Goal: Information Seeking & Learning: Compare options

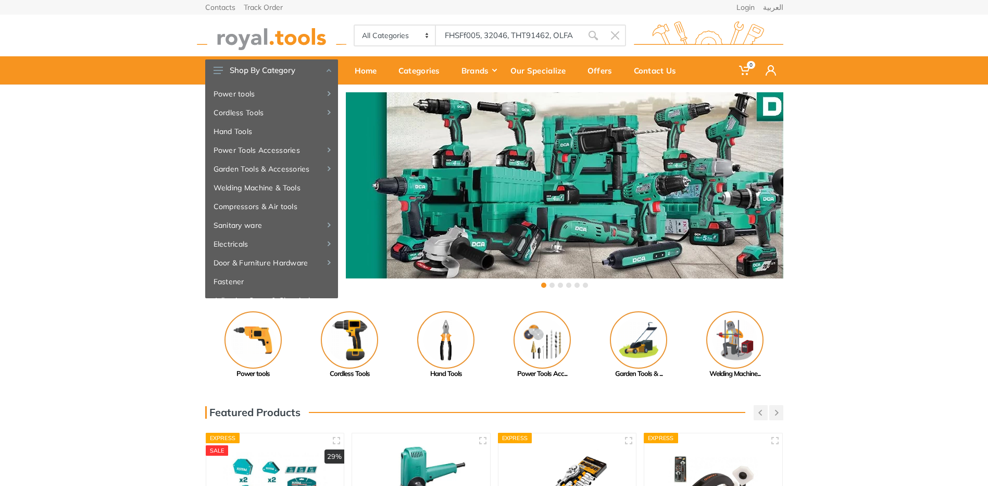
drag, startPoint x: 460, startPoint y: 21, endPoint x: 466, endPoint y: 28, distance: 8.5
click at [461, 22] on div "All Categories Power tools Cordless Tools Hand Tools Power Tools Accessories Sa…" at bounding box center [494, 36] width 594 height 42
drag, startPoint x: 480, startPoint y: 35, endPoint x: 430, endPoint y: 36, distance: 50.6
click at [430, 36] on div "All Categories Power tools Cordless Tools Hand Tools Power Tools Accessories Ga…" at bounding box center [490, 35] width 273 height 22
type input "FHSFS005, 32046, THT91462, OLFA Model:LB-10"
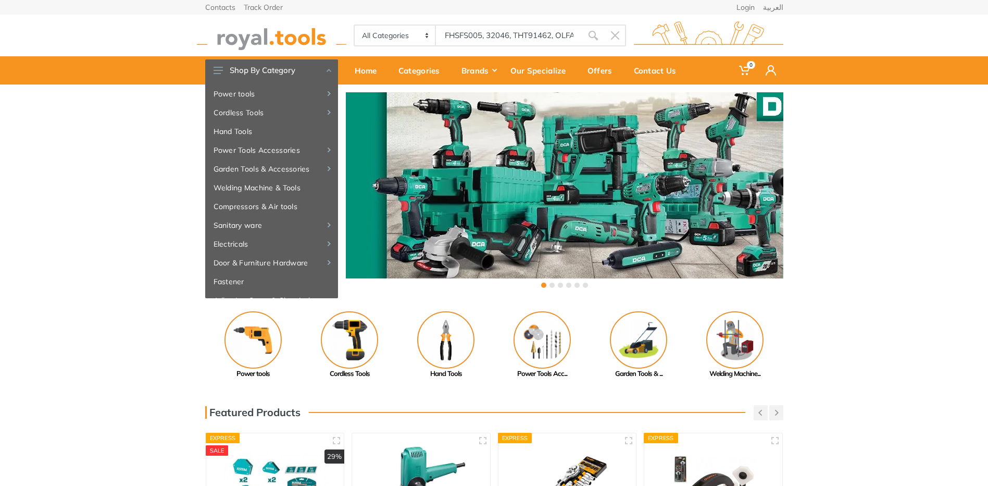
drag, startPoint x: 553, startPoint y: 34, endPoint x: 630, endPoint y: 48, distance: 78.4
click at [554, 35] on input "FHSFS005, 32046, THT91462, OLFA Model:LB-10" at bounding box center [509, 35] width 146 height 22
drag, startPoint x: 513, startPoint y: 35, endPoint x: 528, endPoint y: 35, distance: 15.6
click at [513, 35] on input "FHSFS005, 32046, THT91462, OLFA Model:LB-10" at bounding box center [509, 35] width 146 height 22
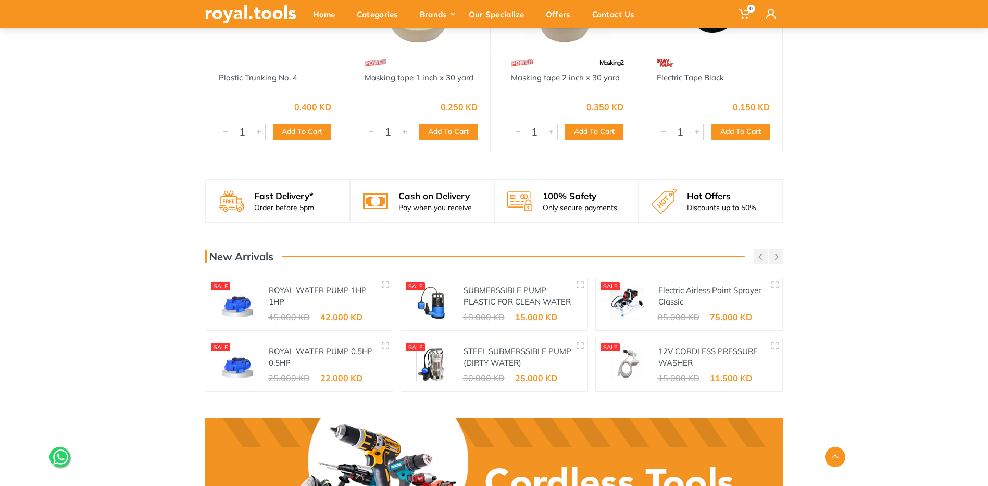
scroll to position [1251, 0]
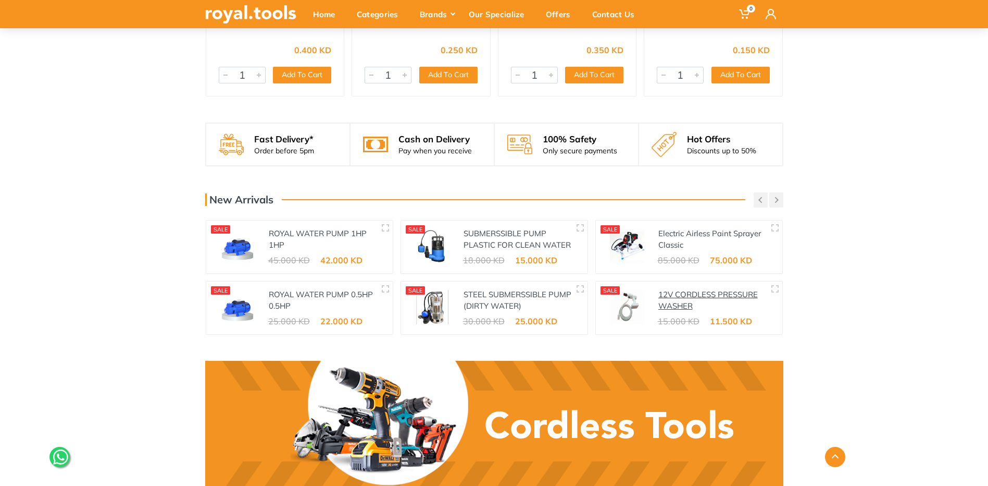
click at [689, 295] on link "12V CORDLESS PRESSURE WASHER" at bounding box center [709, 300] width 100 height 22
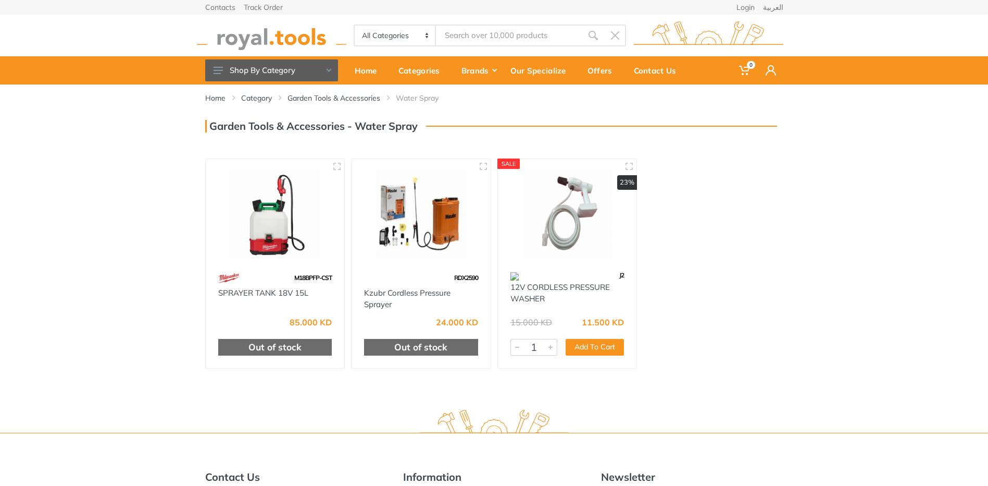
click at [420, 224] on img at bounding box center [421, 213] width 120 height 90
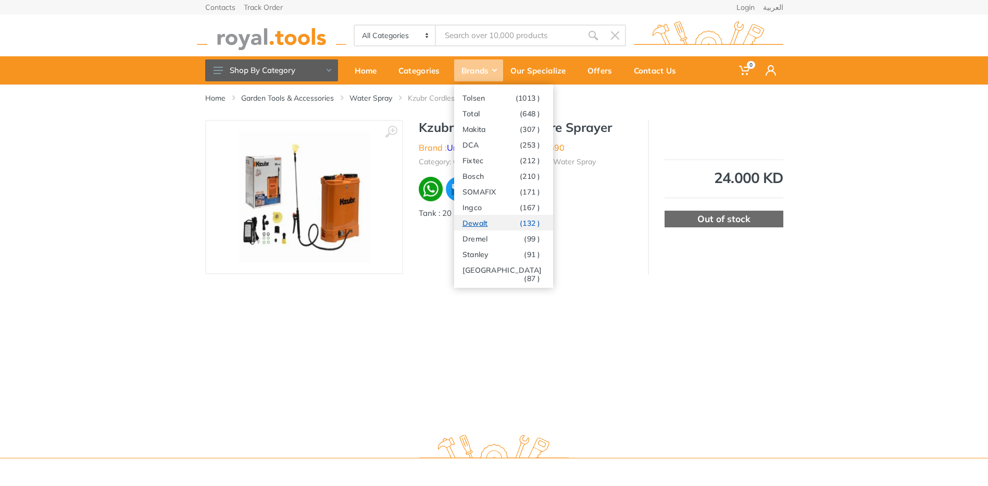
click at [479, 221] on link "Dewalt (132 )" at bounding box center [503, 223] width 99 height 16
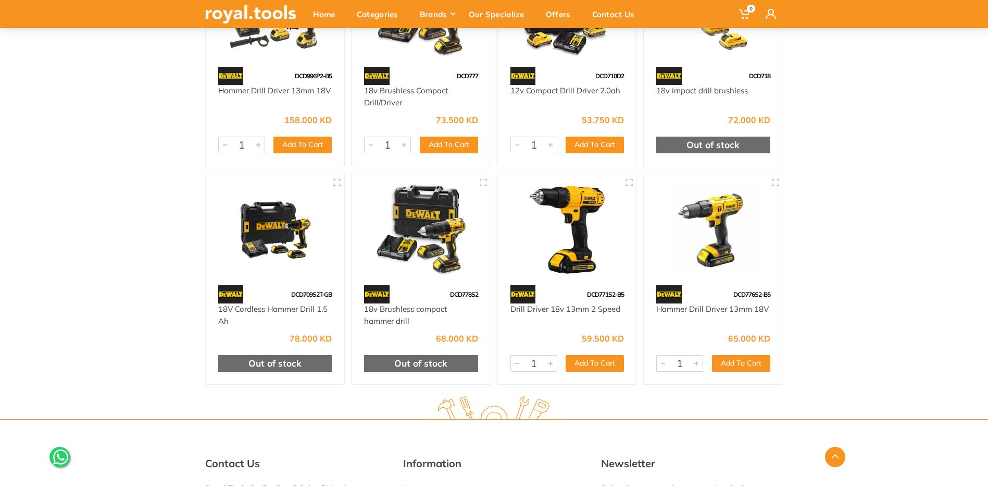
scroll to position [2375, 0]
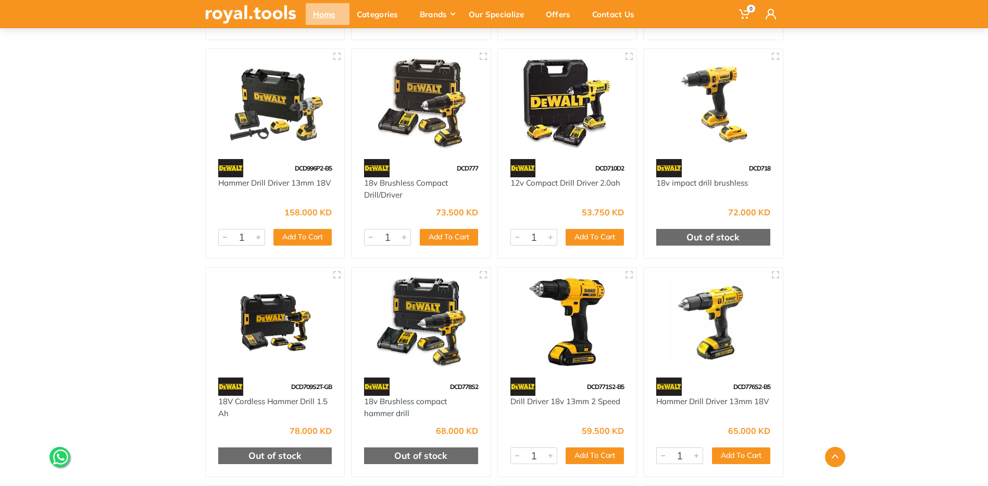
click at [331, 15] on div "Home" at bounding box center [328, 14] width 44 height 22
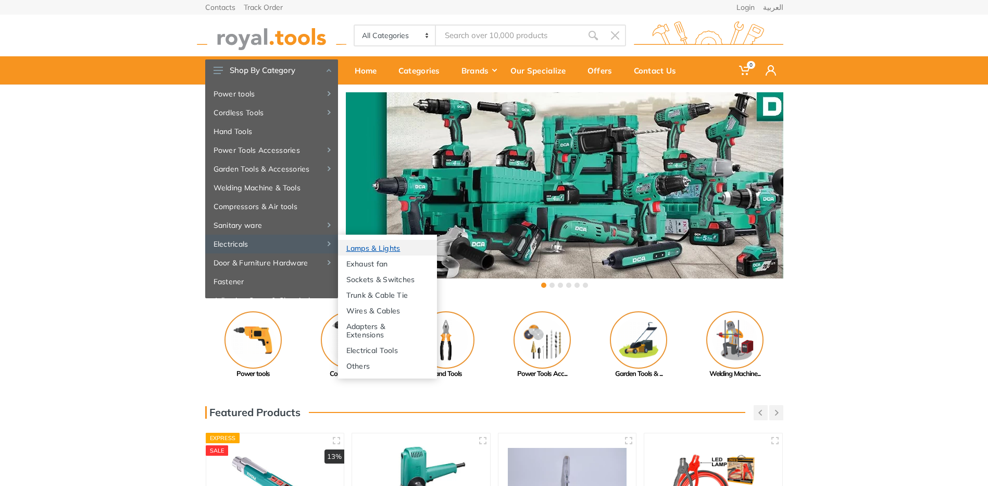
click at [391, 250] on link "Lamps & Lights" at bounding box center [387, 248] width 99 height 16
click at [363, 245] on link "Lamps & Lights" at bounding box center [387, 248] width 99 height 16
click at [363, 248] on link "Lamps & Lights" at bounding box center [387, 248] width 99 height 16
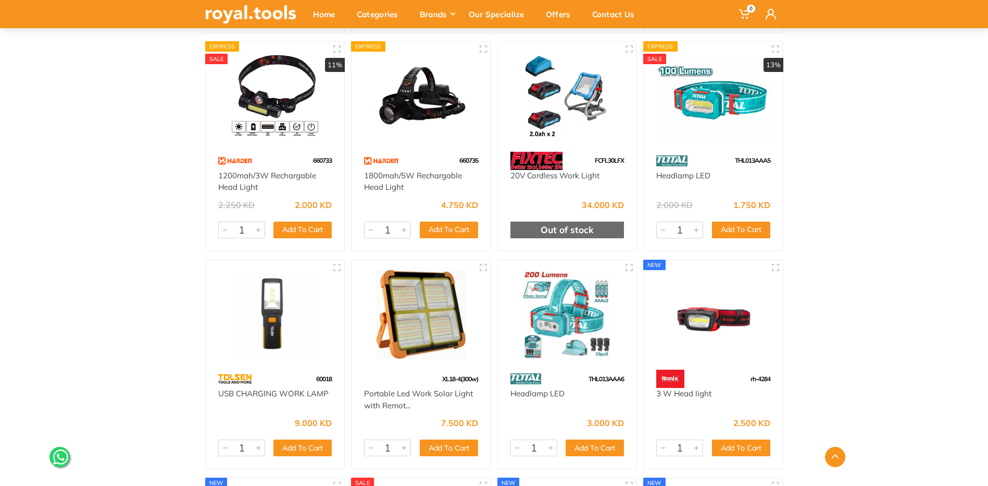
scroll to position [782, 0]
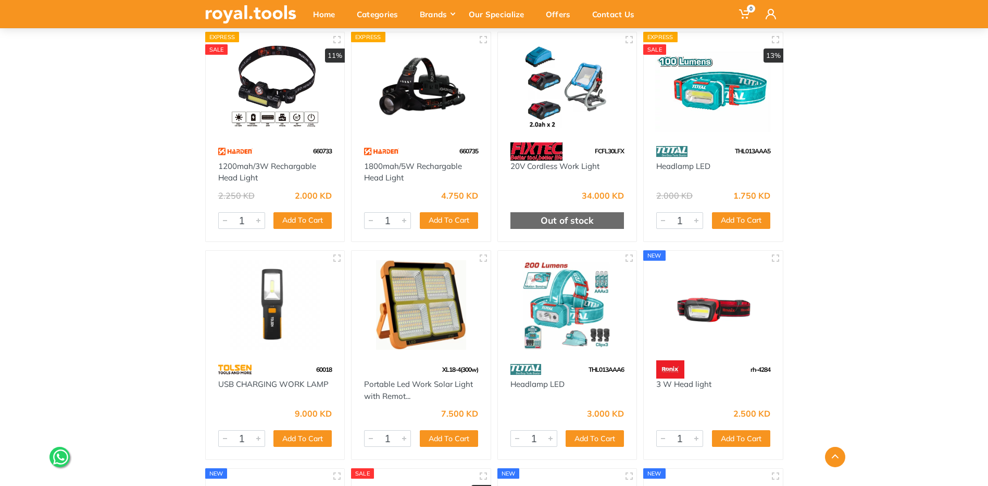
click at [572, 309] on img at bounding box center [568, 305] width 120 height 90
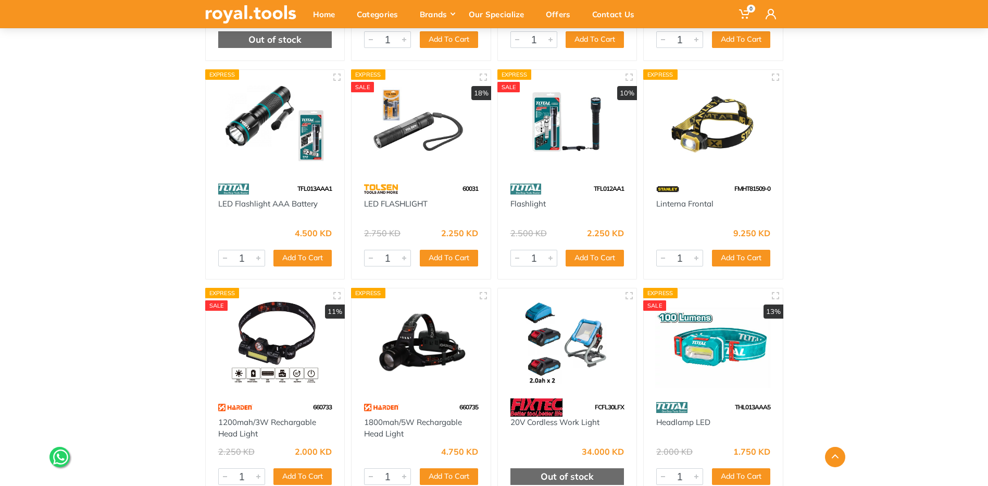
scroll to position [527, 0]
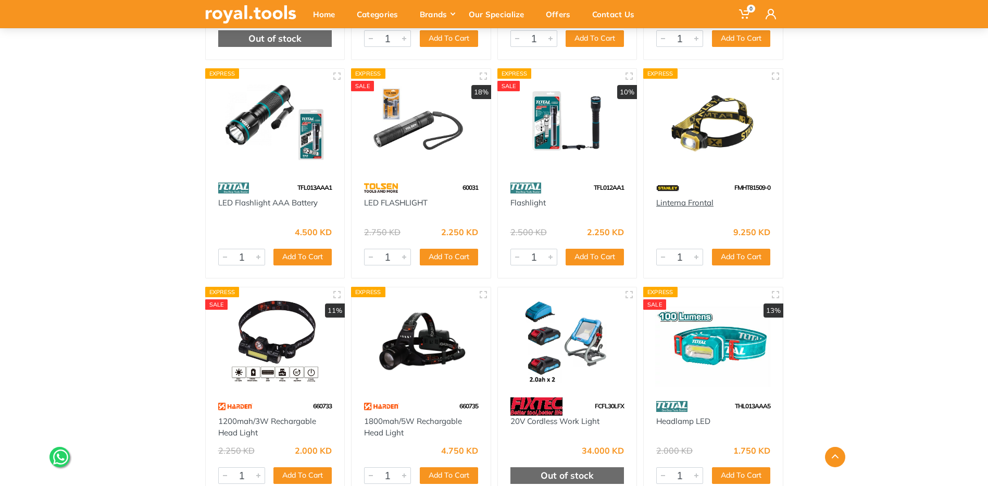
click at [695, 202] on link "Linterna Frontal" at bounding box center [685, 202] width 57 height 10
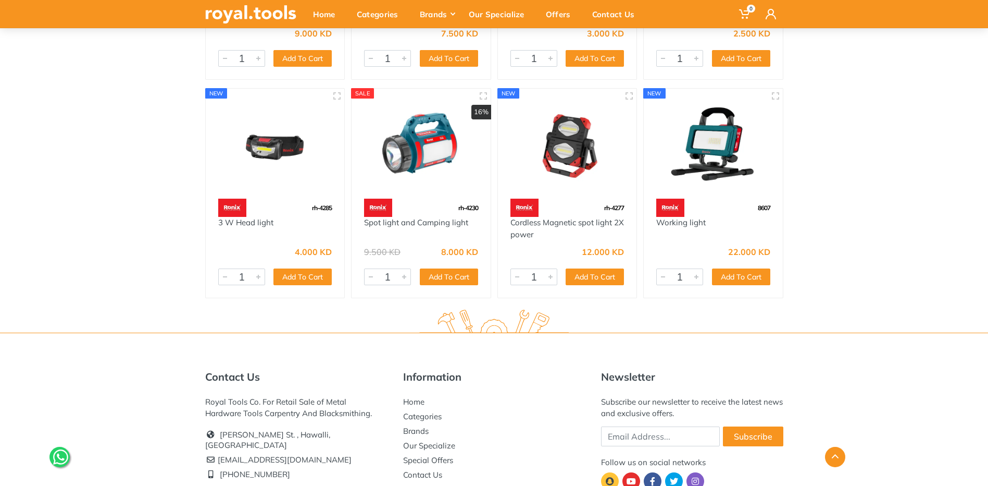
scroll to position [1094, 0]
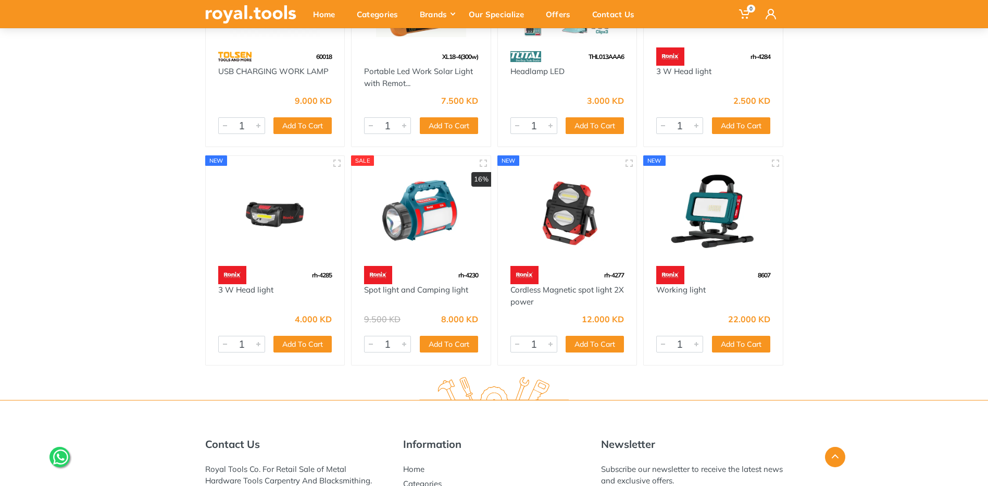
click at [280, 215] on img at bounding box center [275, 210] width 120 height 90
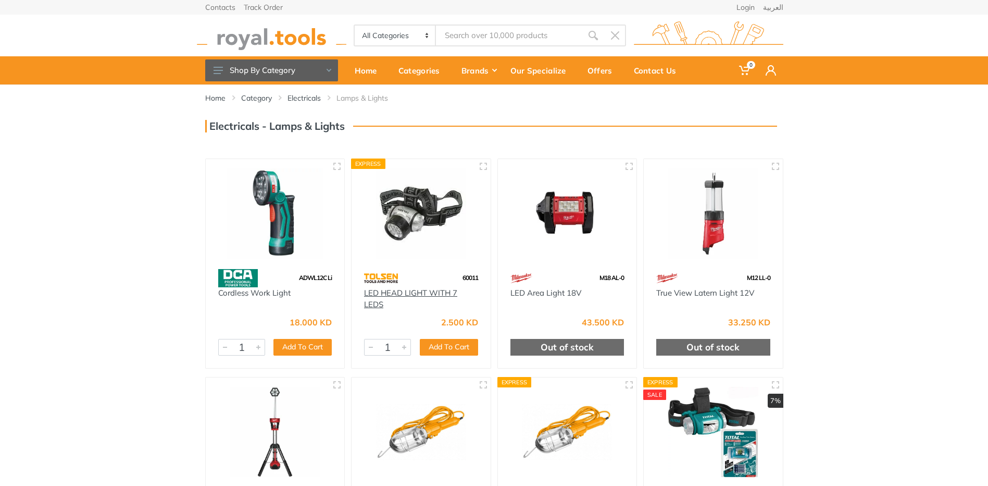
click at [381, 289] on link "LED HEAD LIGHT WITH 7 LEDS" at bounding box center [410, 299] width 93 height 22
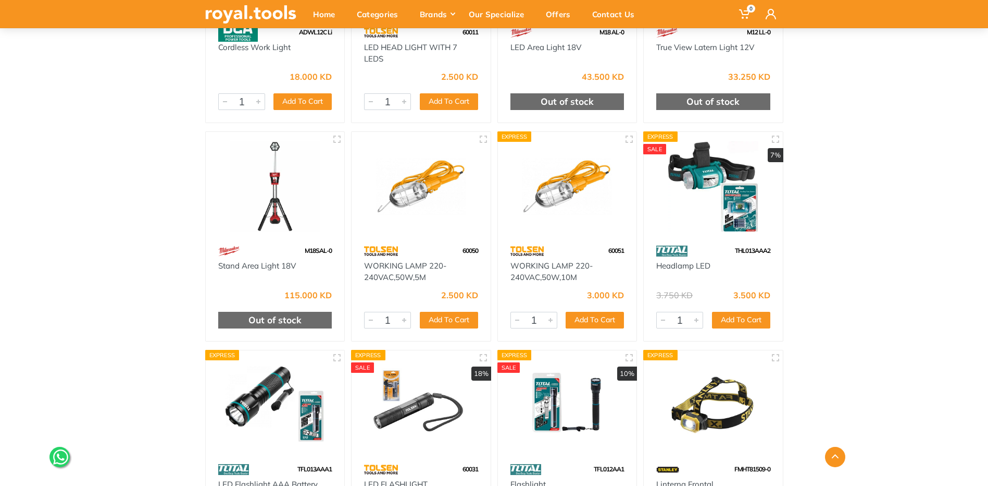
scroll to position [313, 0]
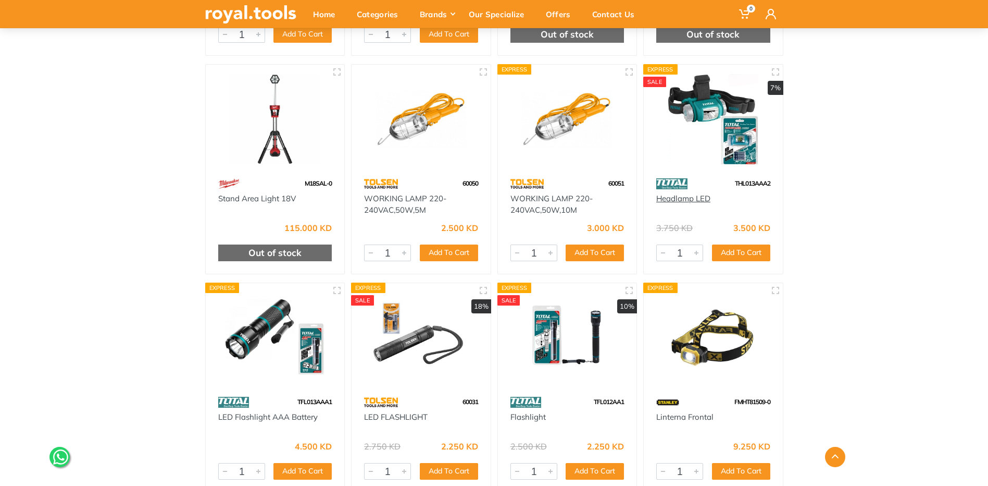
click at [687, 199] on link "Headlamp LED" at bounding box center [684, 198] width 54 height 10
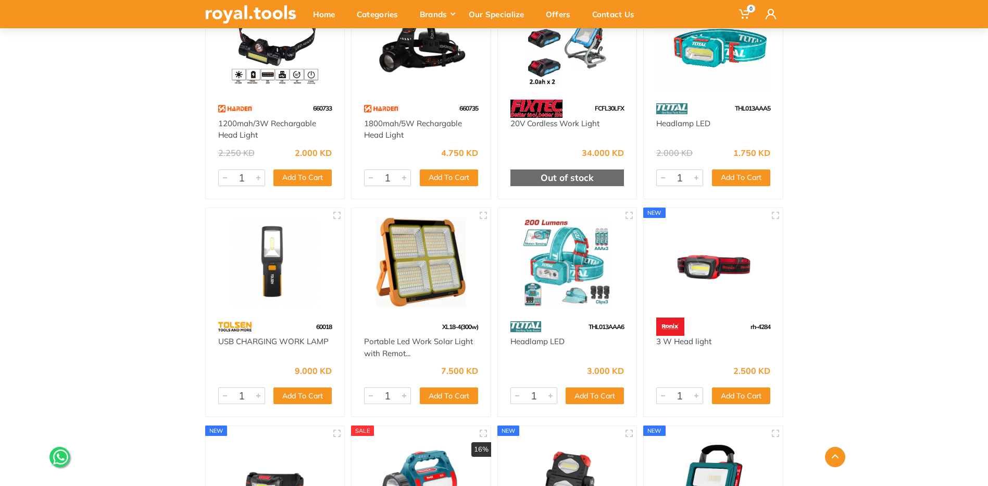
scroll to position [834, 0]
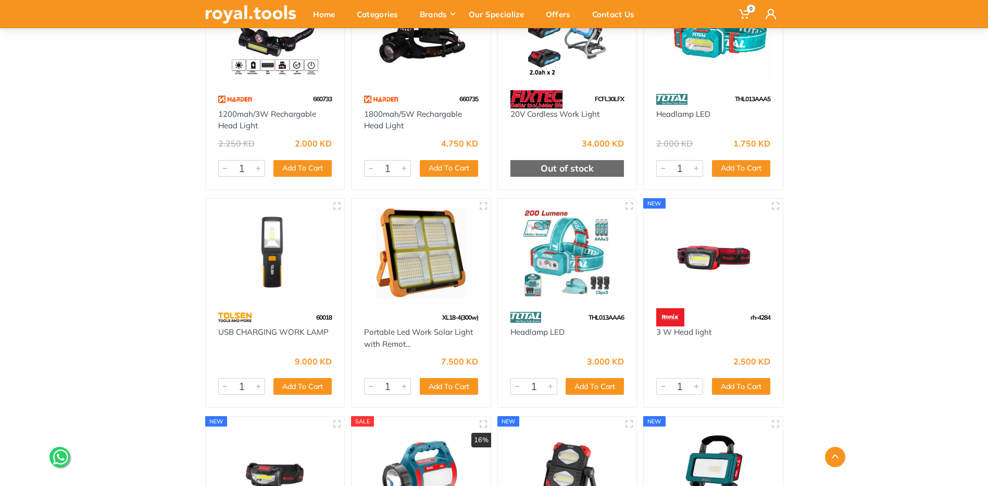
click at [566, 261] on img at bounding box center [568, 253] width 120 height 90
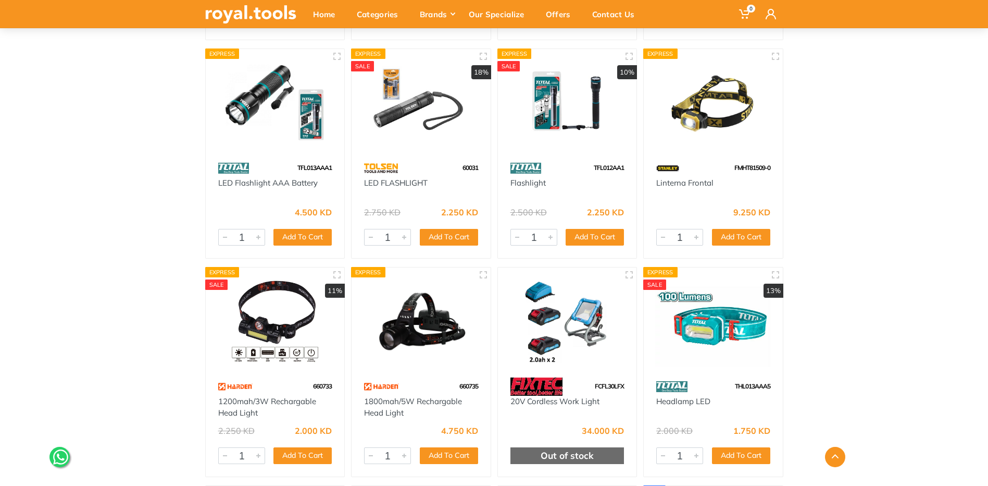
scroll to position [527, 0]
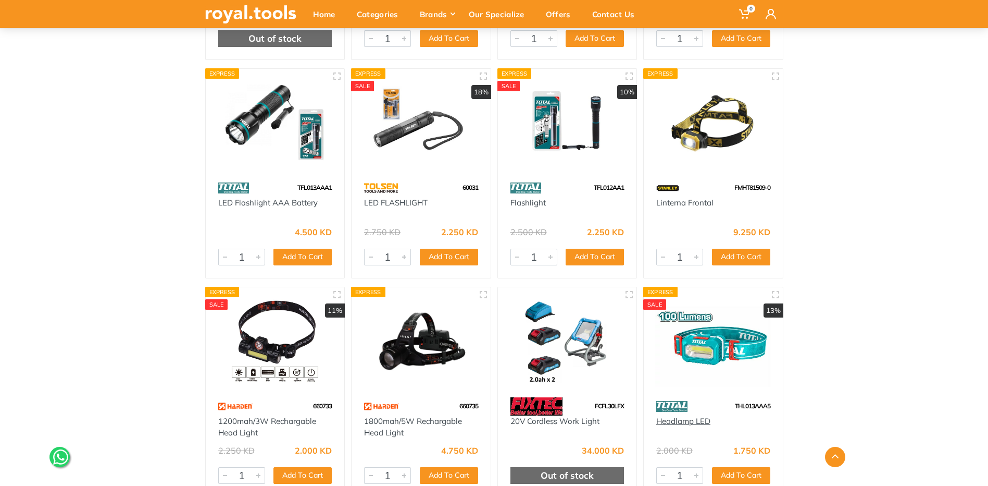
click at [675, 420] on link "Headlamp LED" at bounding box center [684, 421] width 54 height 10
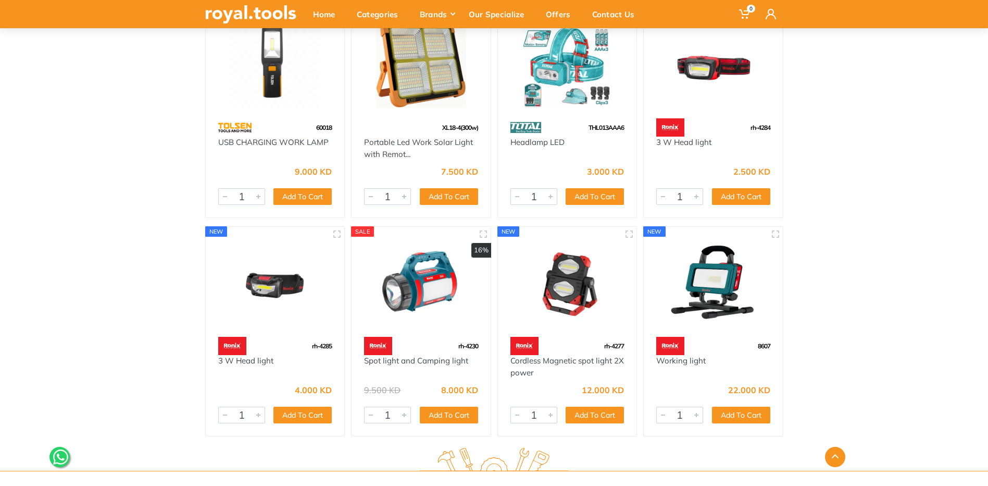
scroll to position [1042, 0]
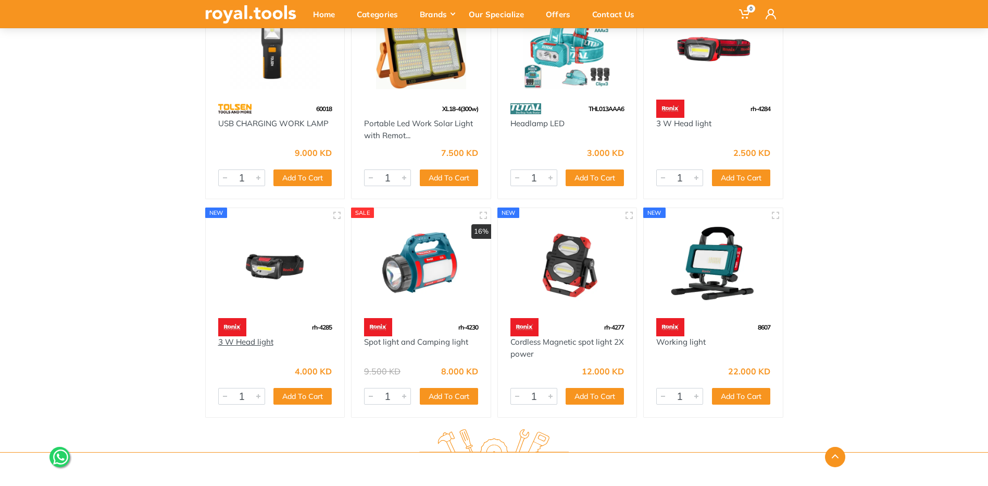
click at [255, 341] on link "3 W Head light" at bounding box center [245, 342] width 55 height 10
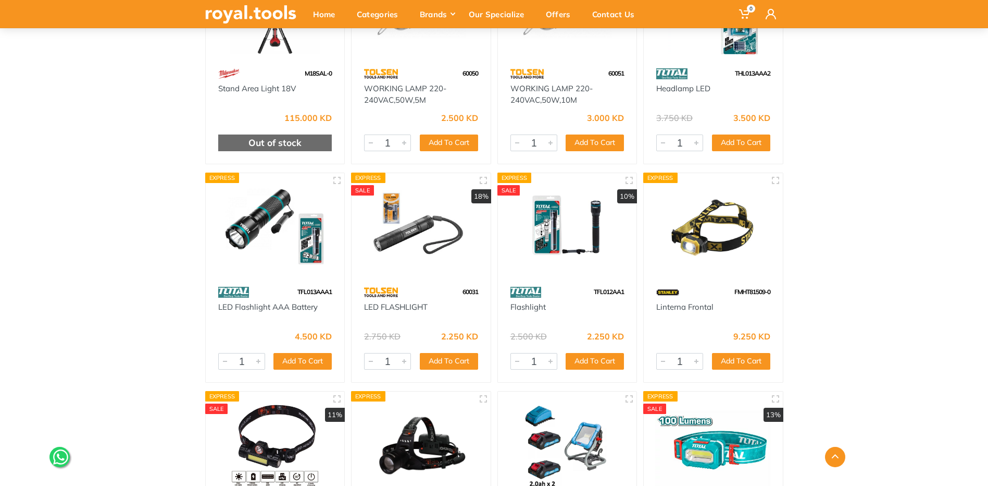
scroll to position [631, 0]
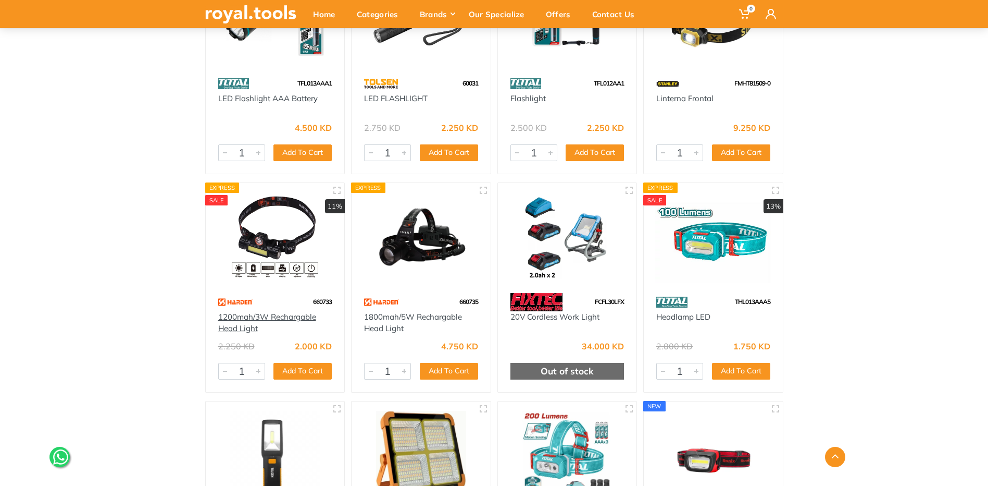
click at [249, 318] on link "1200mah/3W Rechargable Head Light" at bounding box center [267, 323] width 98 height 22
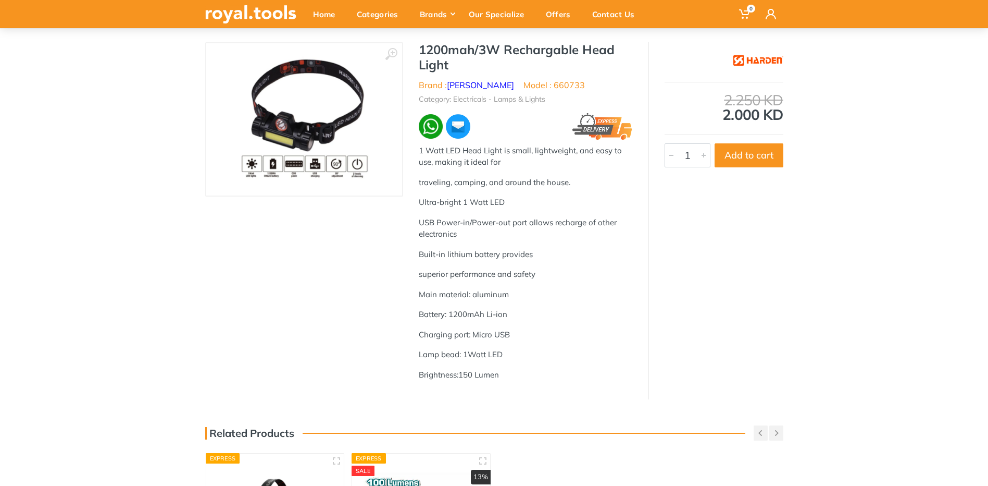
scroll to position [52, 0]
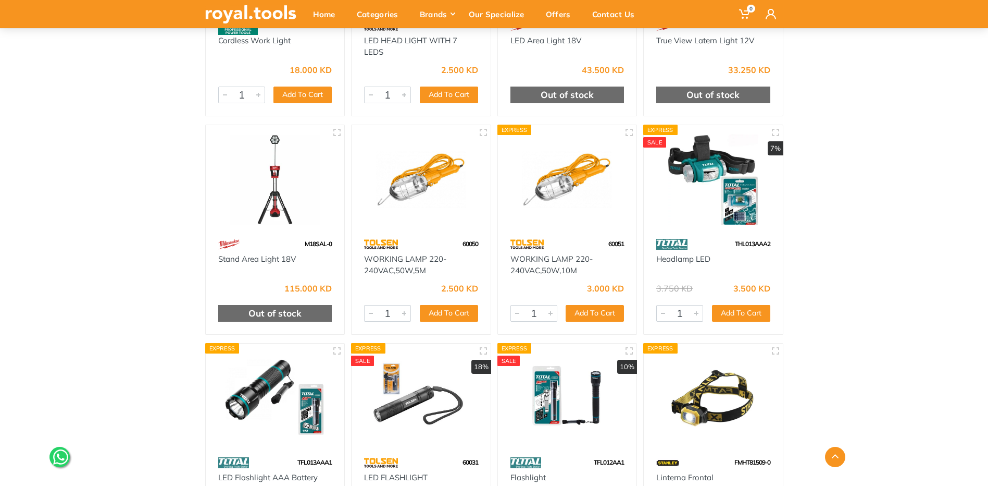
scroll to position [313, 0]
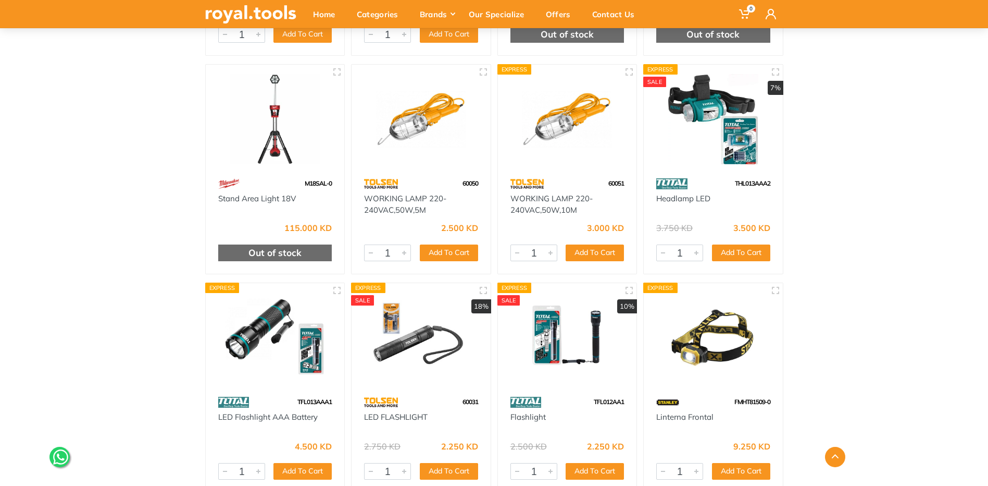
click at [706, 108] on img at bounding box center [713, 119] width 120 height 90
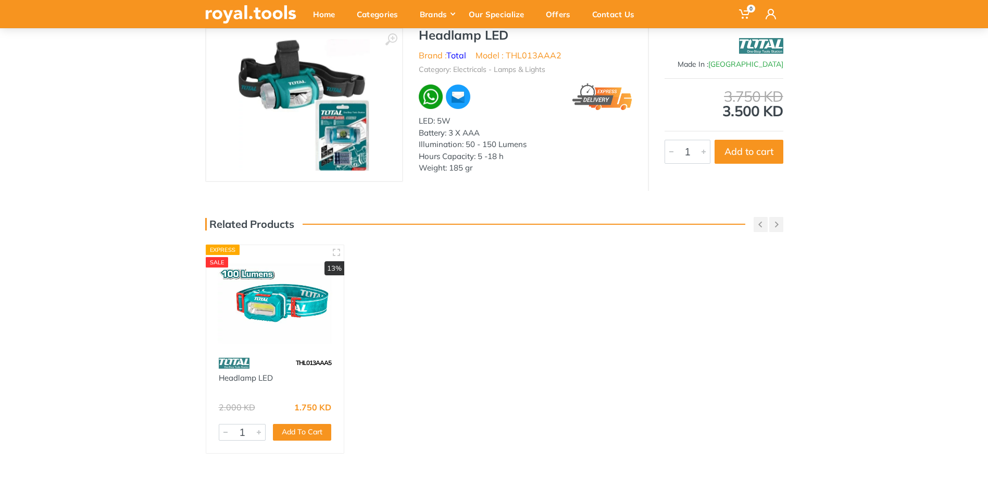
scroll to position [42, 0]
